Goal: Task Accomplishment & Management: Use online tool/utility

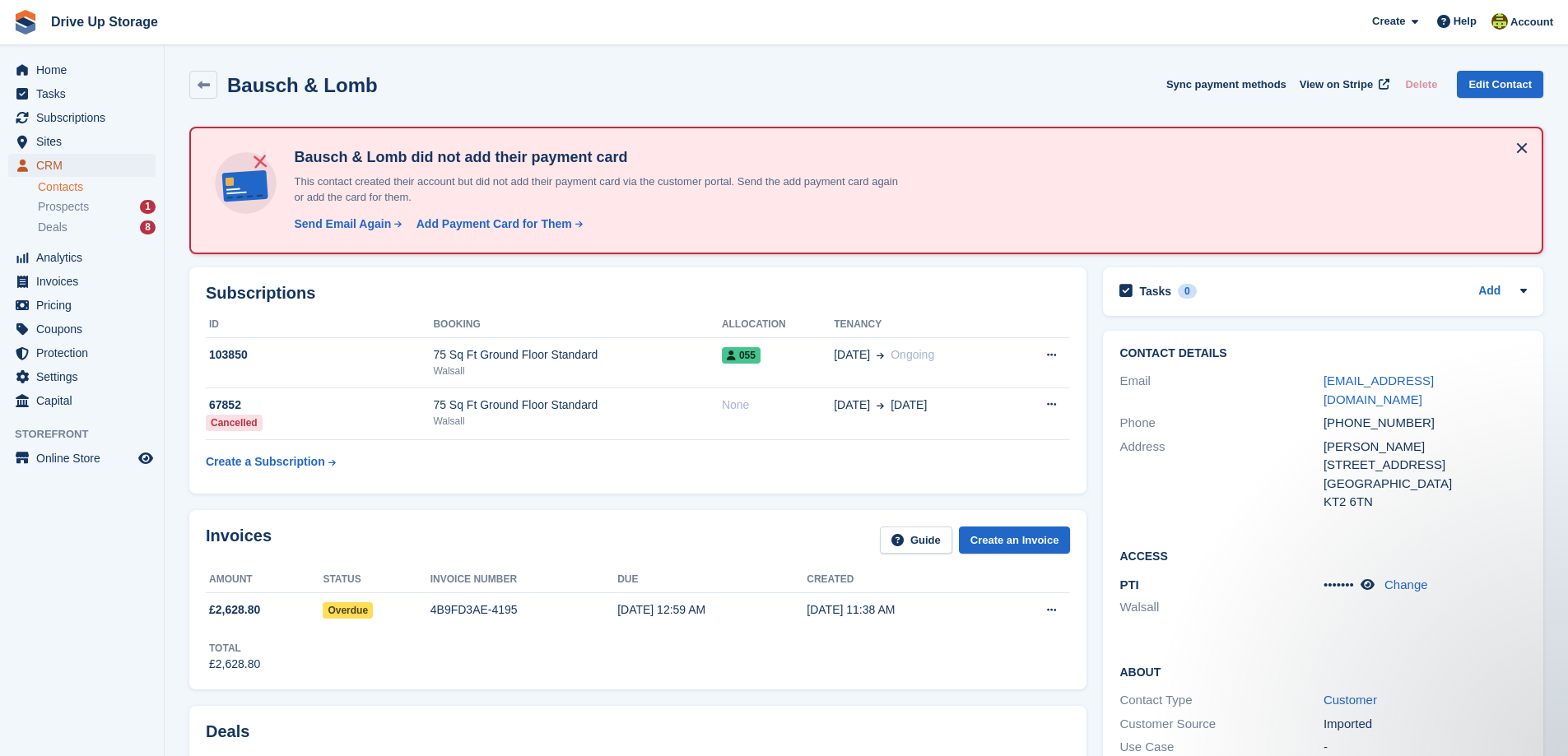
click at [60, 159] on span "CRM" at bounding box center [85, 165] width 99 height 23
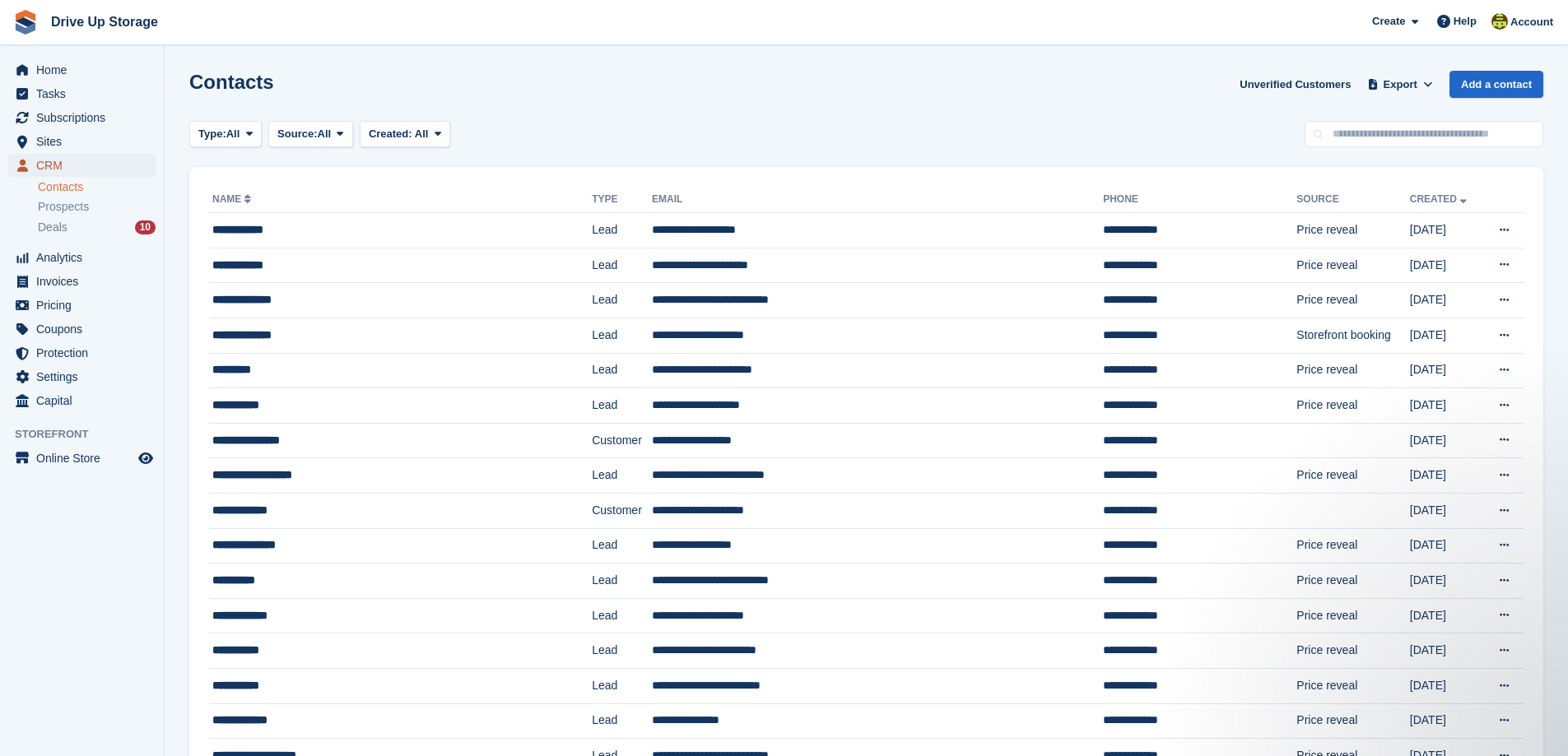
click at [55, 162] on span "CRM" at bounding box center [85, 165] width 99 height 23
click at [72, 115] on span "Subscriptions" at bounding box center [85, 118] width 99 height 23
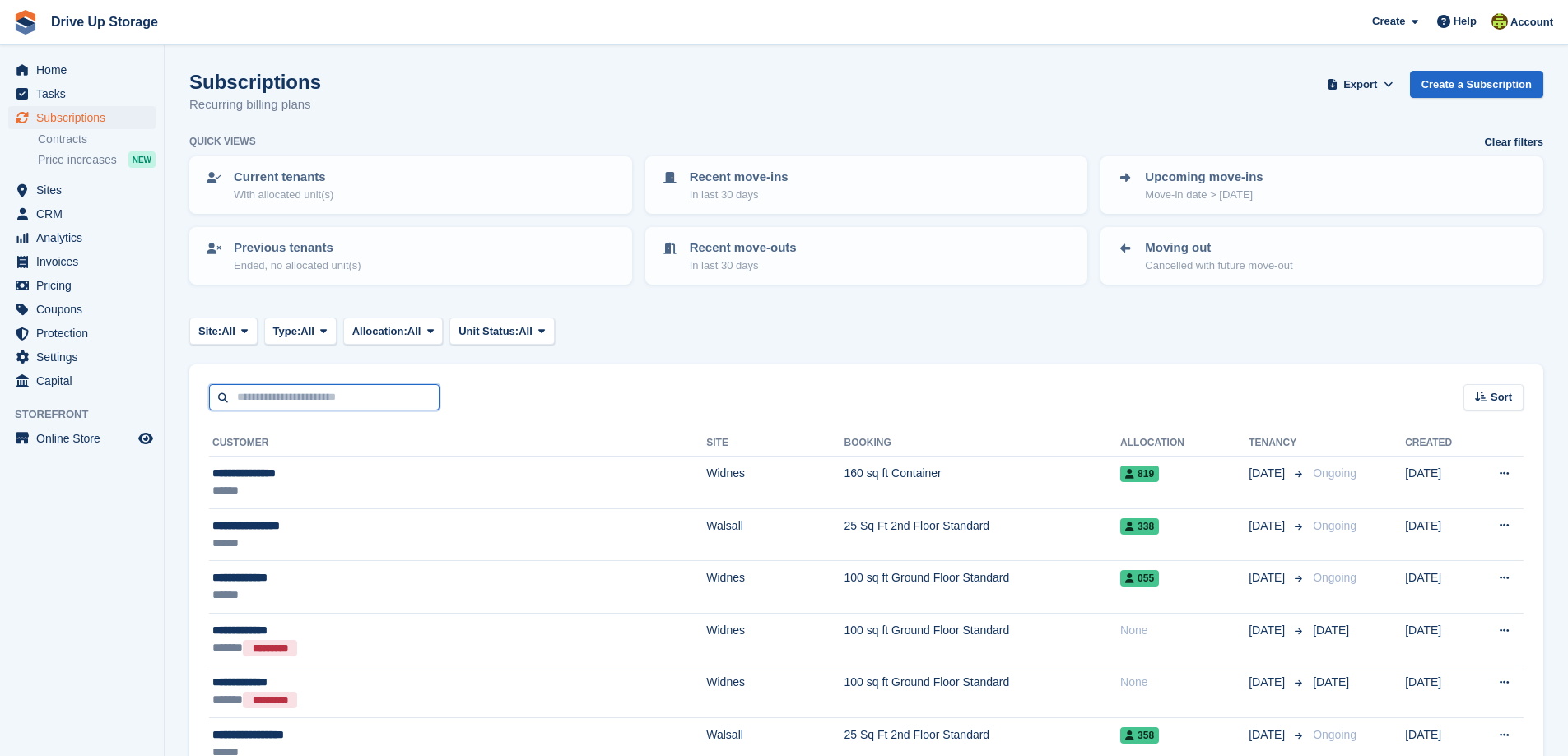
drag, startPoint x: 270, startPoint y: 393, endPoint x: 245, endPoint y: 390, distance: 25.2
click at [270, 393] on input "text" at bounding box center [325, 398] width 231 height 27
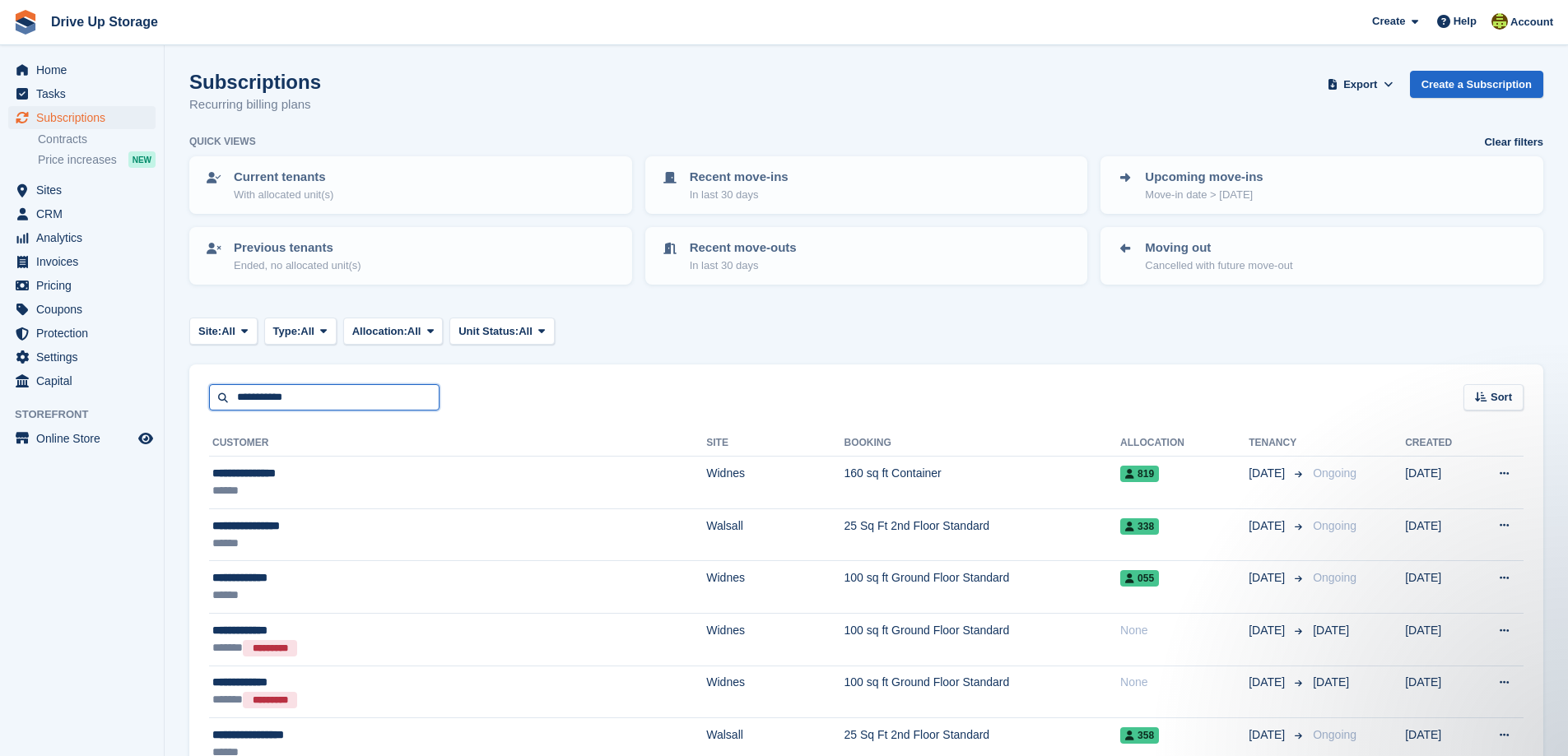
type input "**********"
